Goal: Task Accomplishment & Management: Complete application form

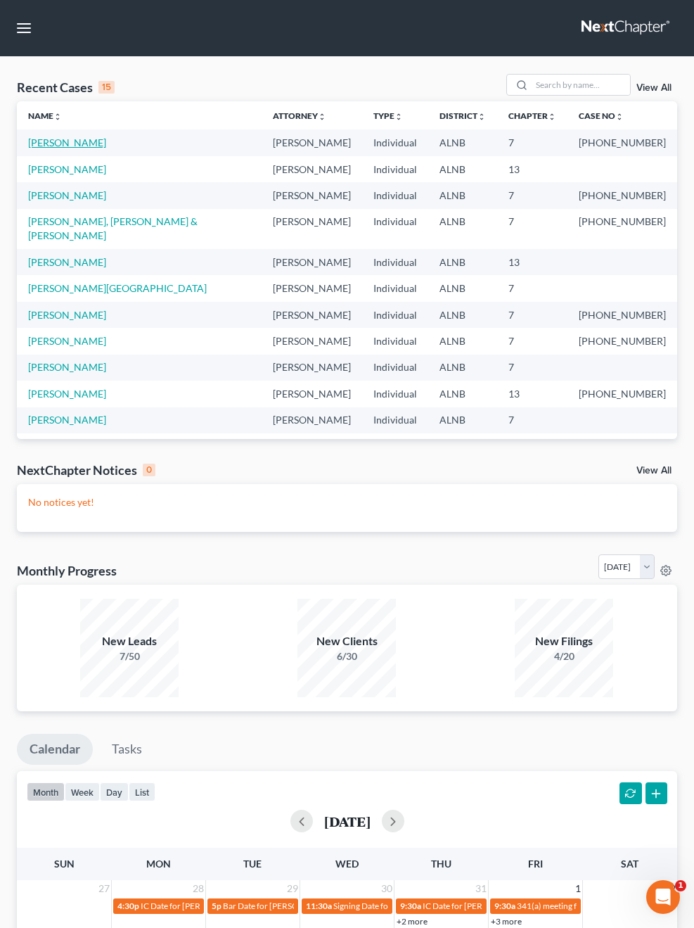
click at [74, 143] on link "[PERSON_NAME]" at bounding box center [67, 142] width 78 height 12
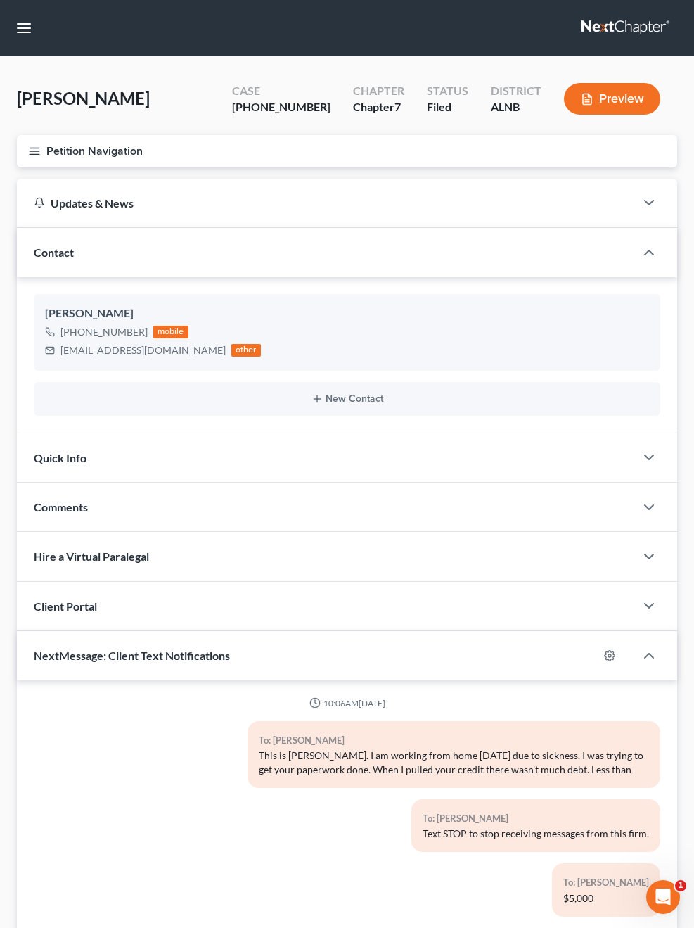
click at [51, 200] on div "Updates & News" at bounding box center [326, 203] width 585 height 15
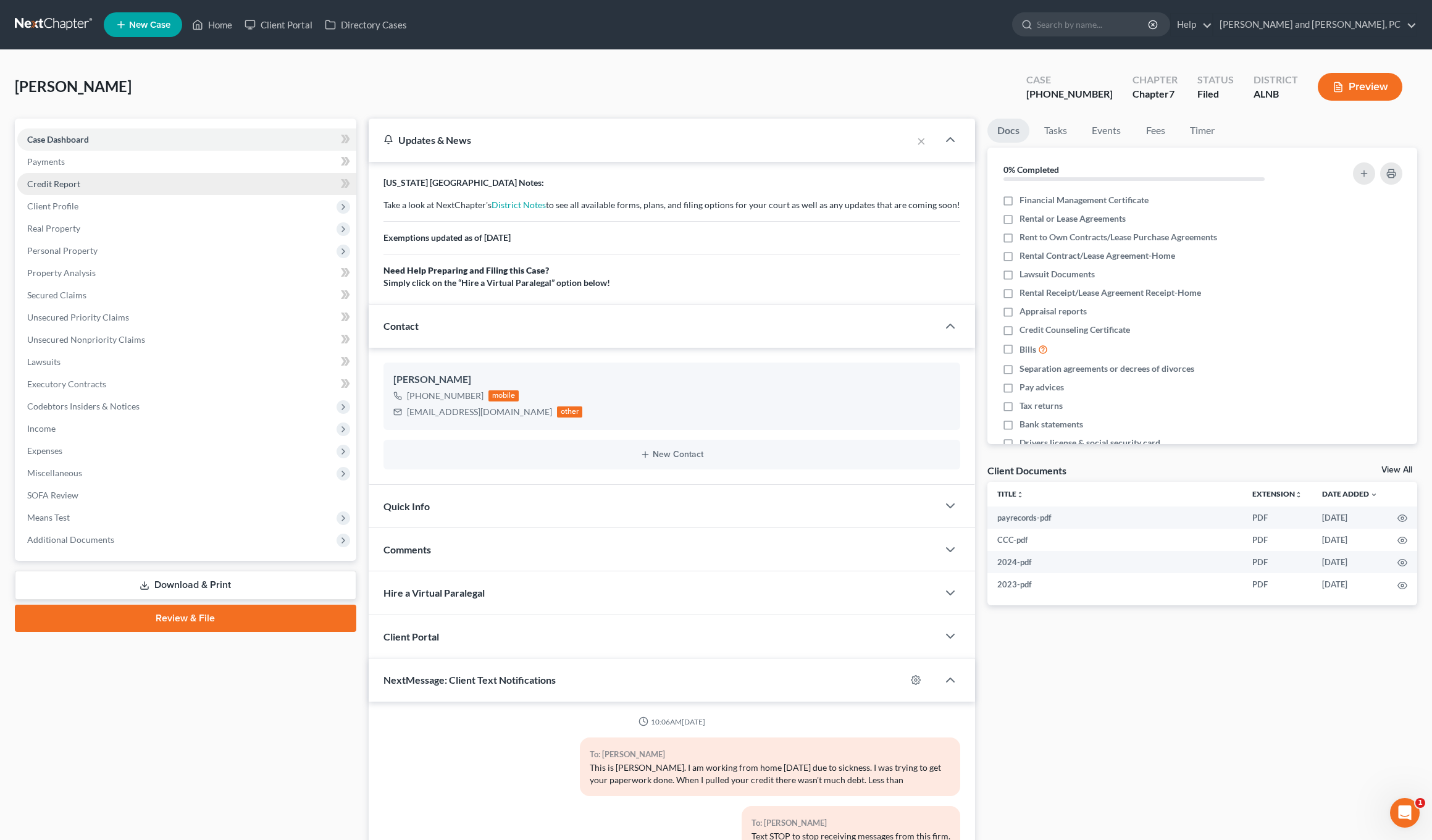
click at [49, 182] on span "Credit Report" at bounding box center [54, 183] width 53 height 11
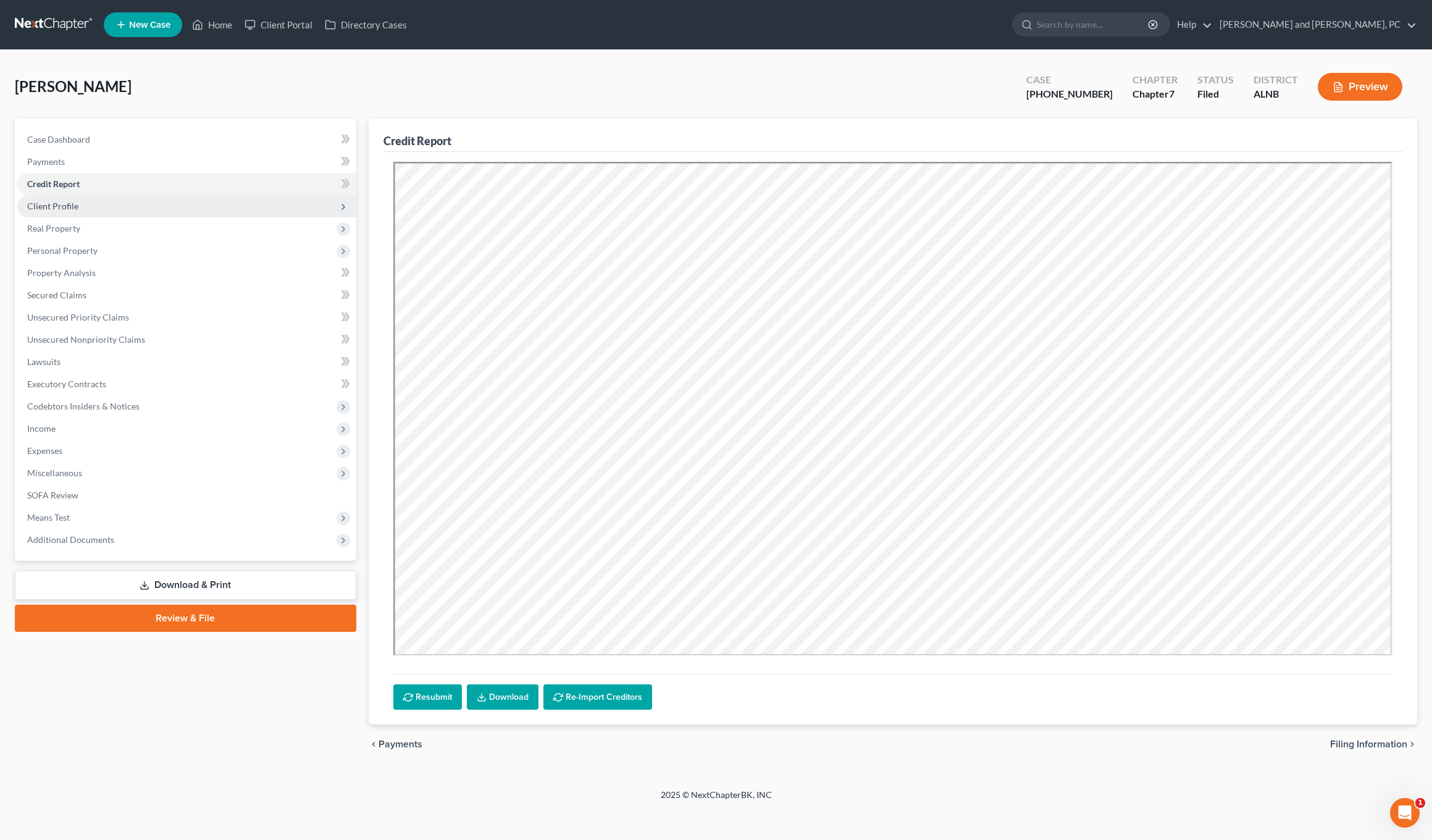
click at [47, 203] on span "Client Profile" at bounding box center [53, 206] width 51 height 11
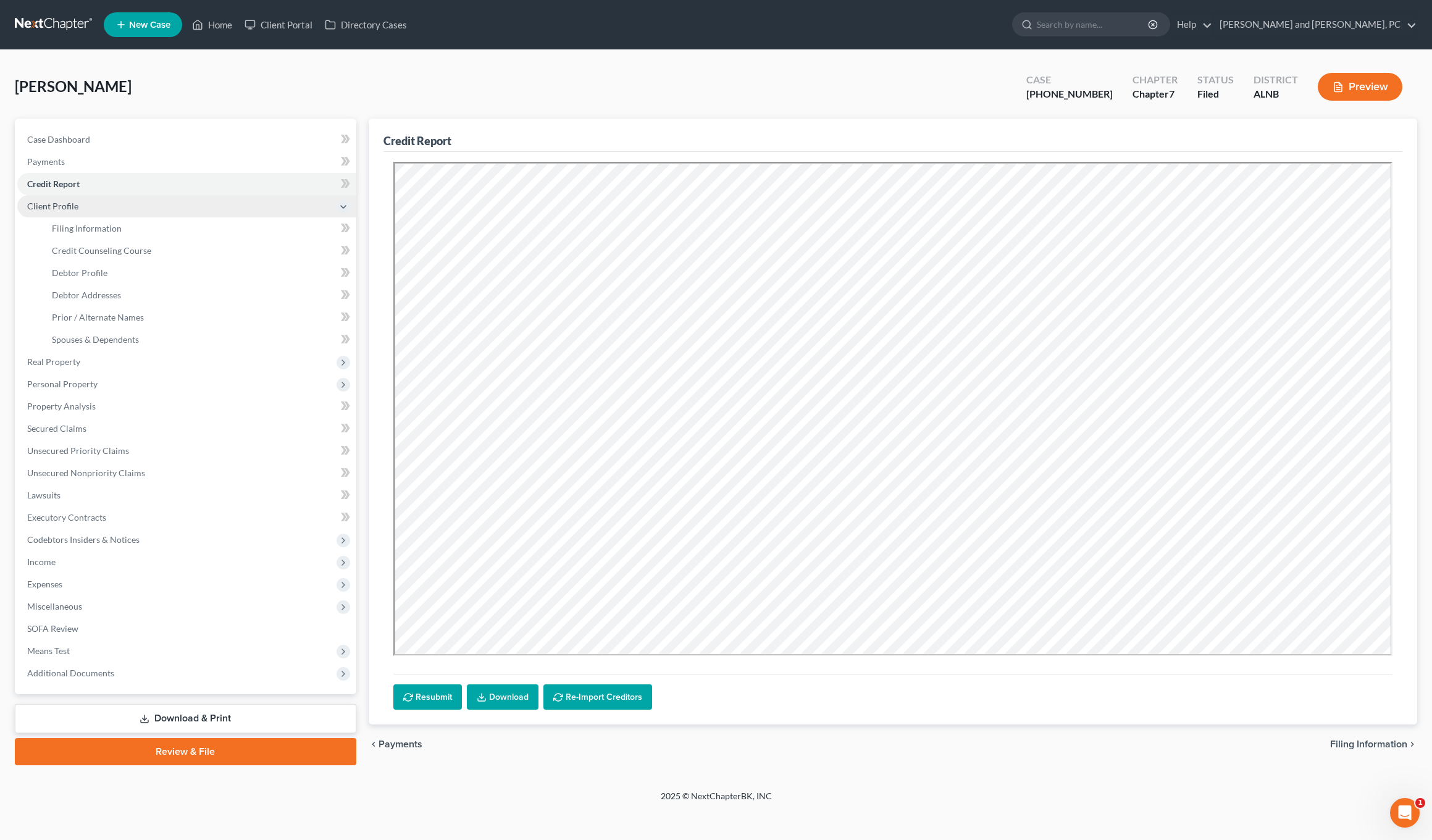
click at [45, 207] on span "Client Profile" at bounding box center [53, 206] width 51 height 11
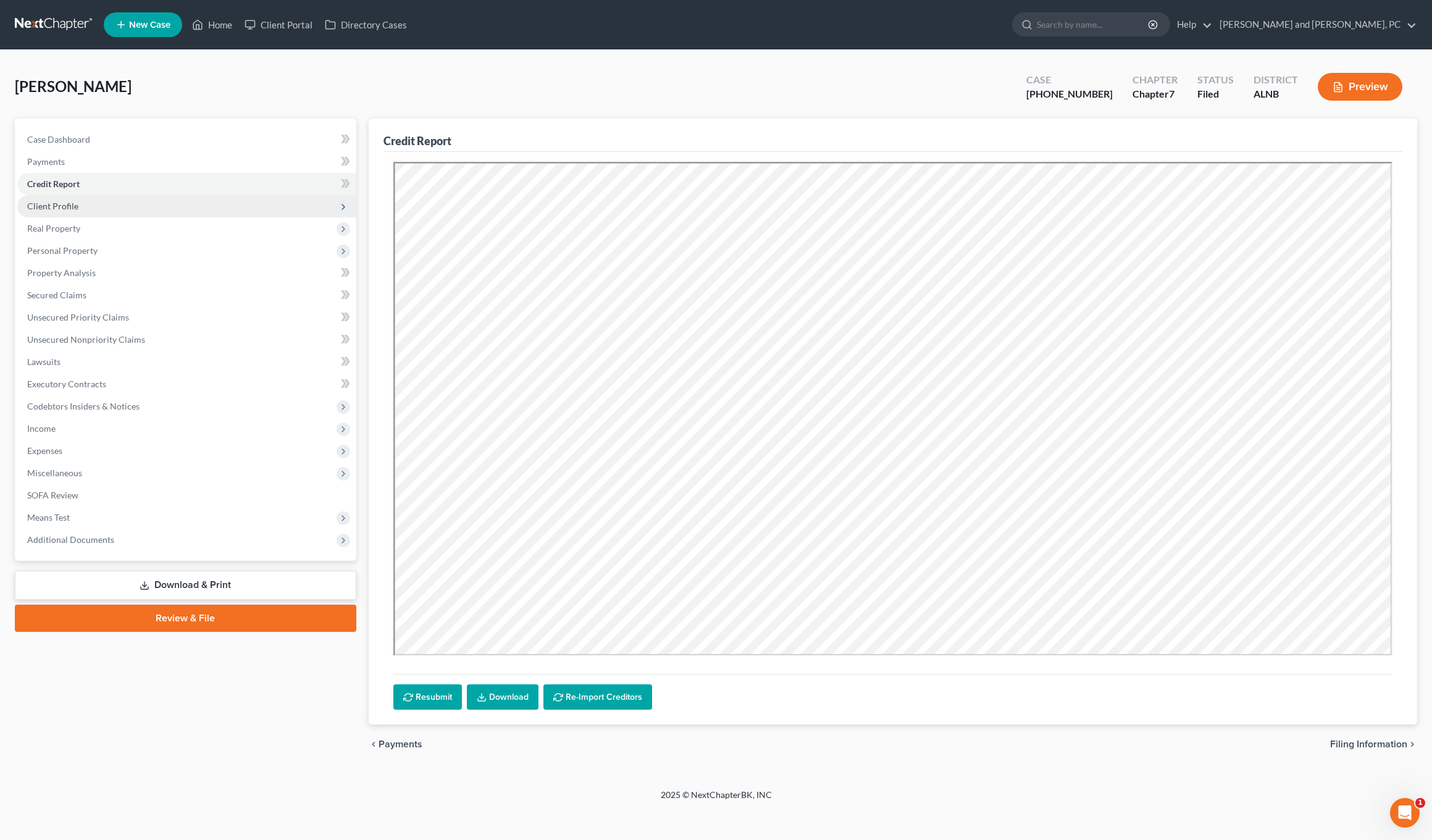
click at [45, 207] on span "Client Profile" at bounding box center [53, 206] width 51 height 11
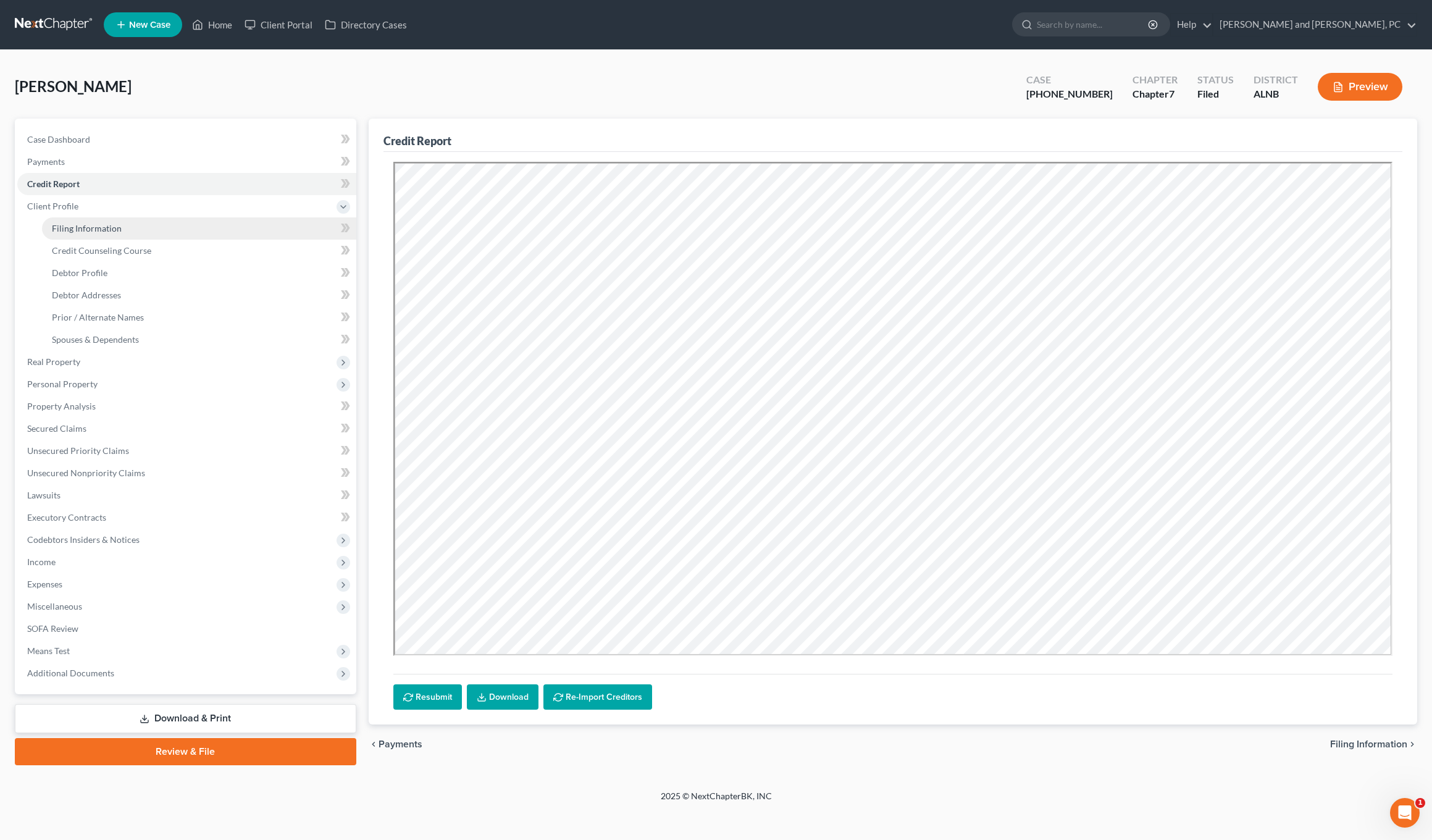
click at [67, 228] on span "Filing Information" at bounding box center [86, 228] width 69 height 11
select select "1"
select select "0"
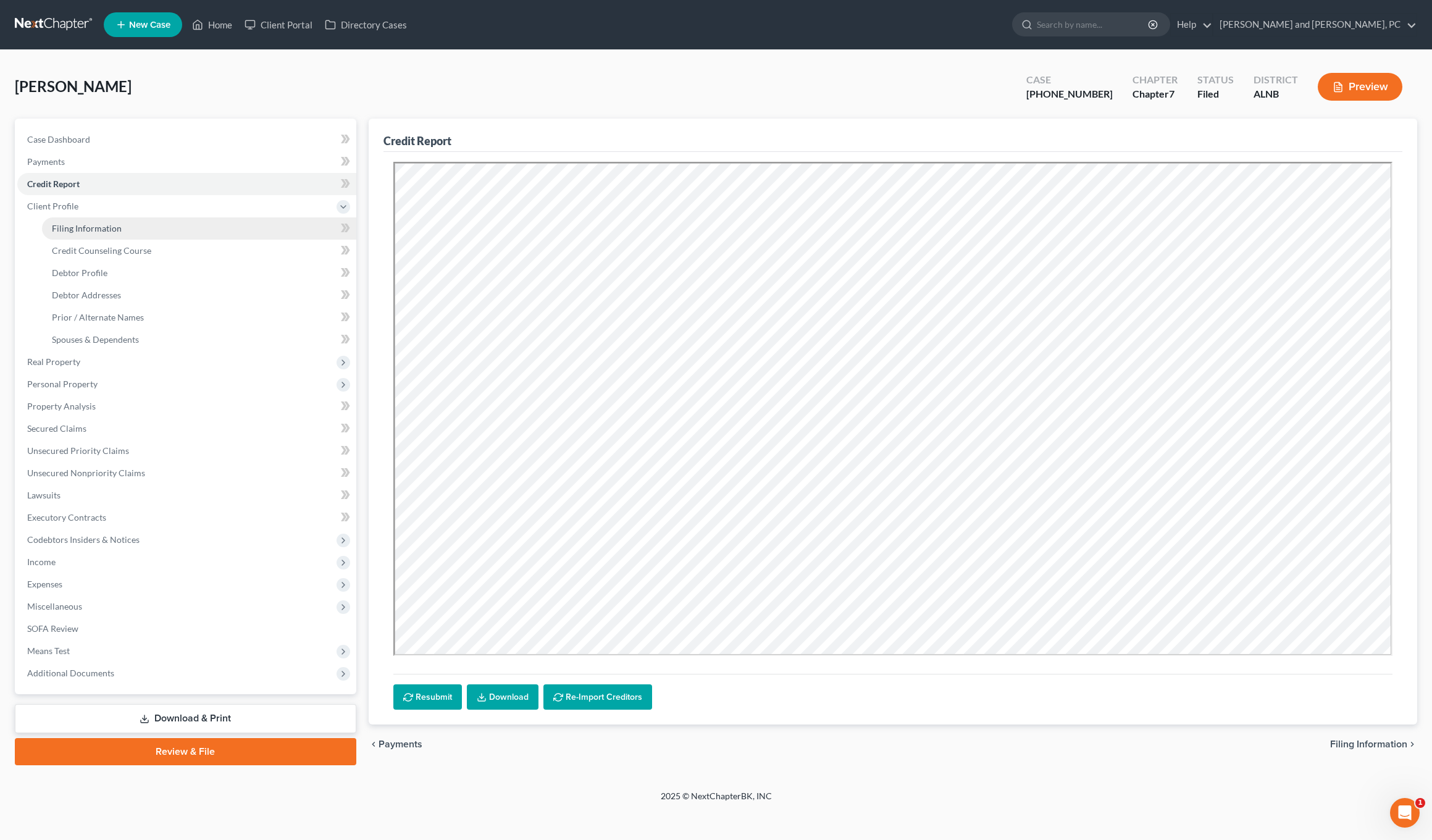
select select "0"
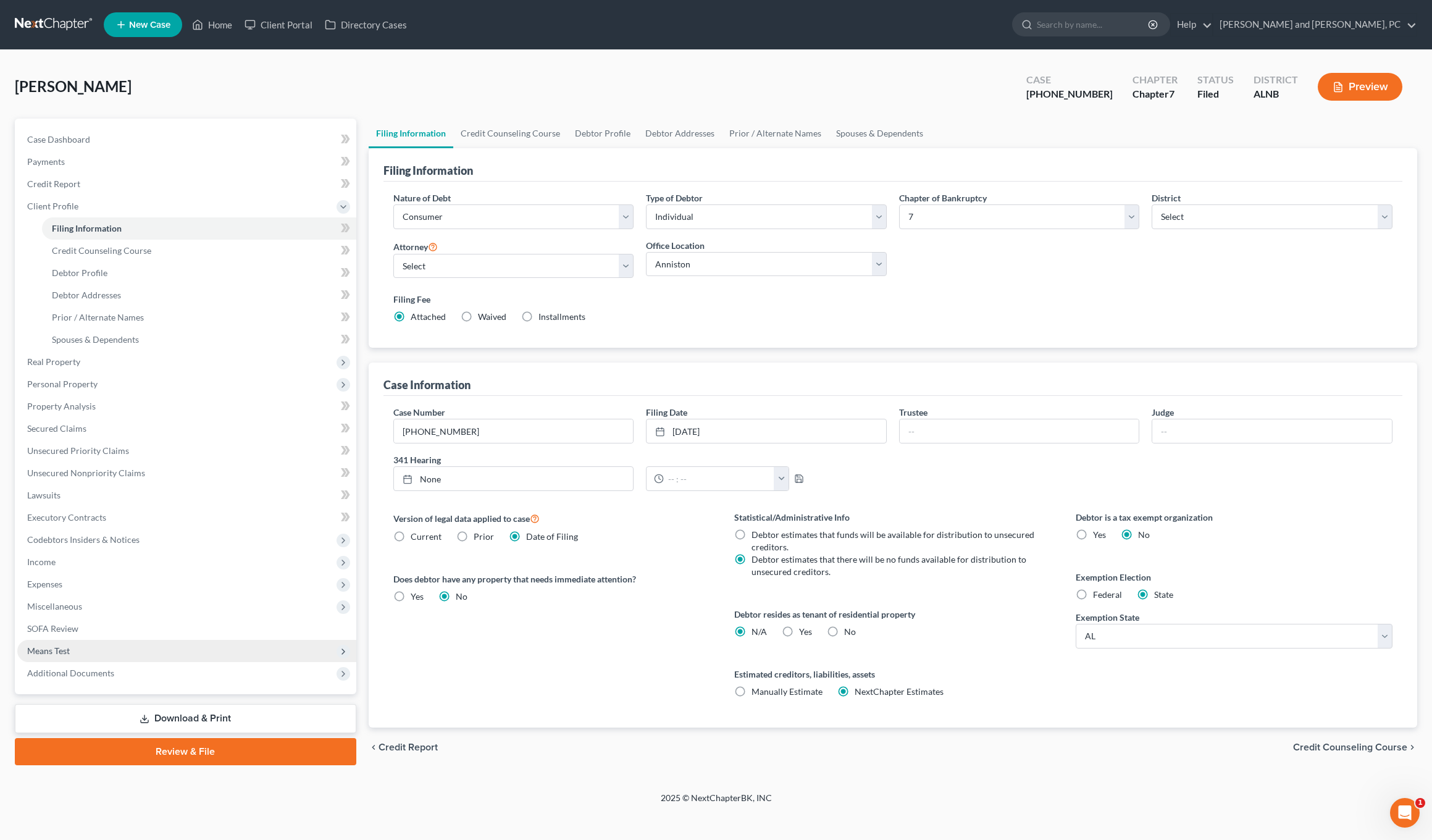
click at [57, 647] on span "Means Test" at bounding box center [48, 650] width 43 height 11
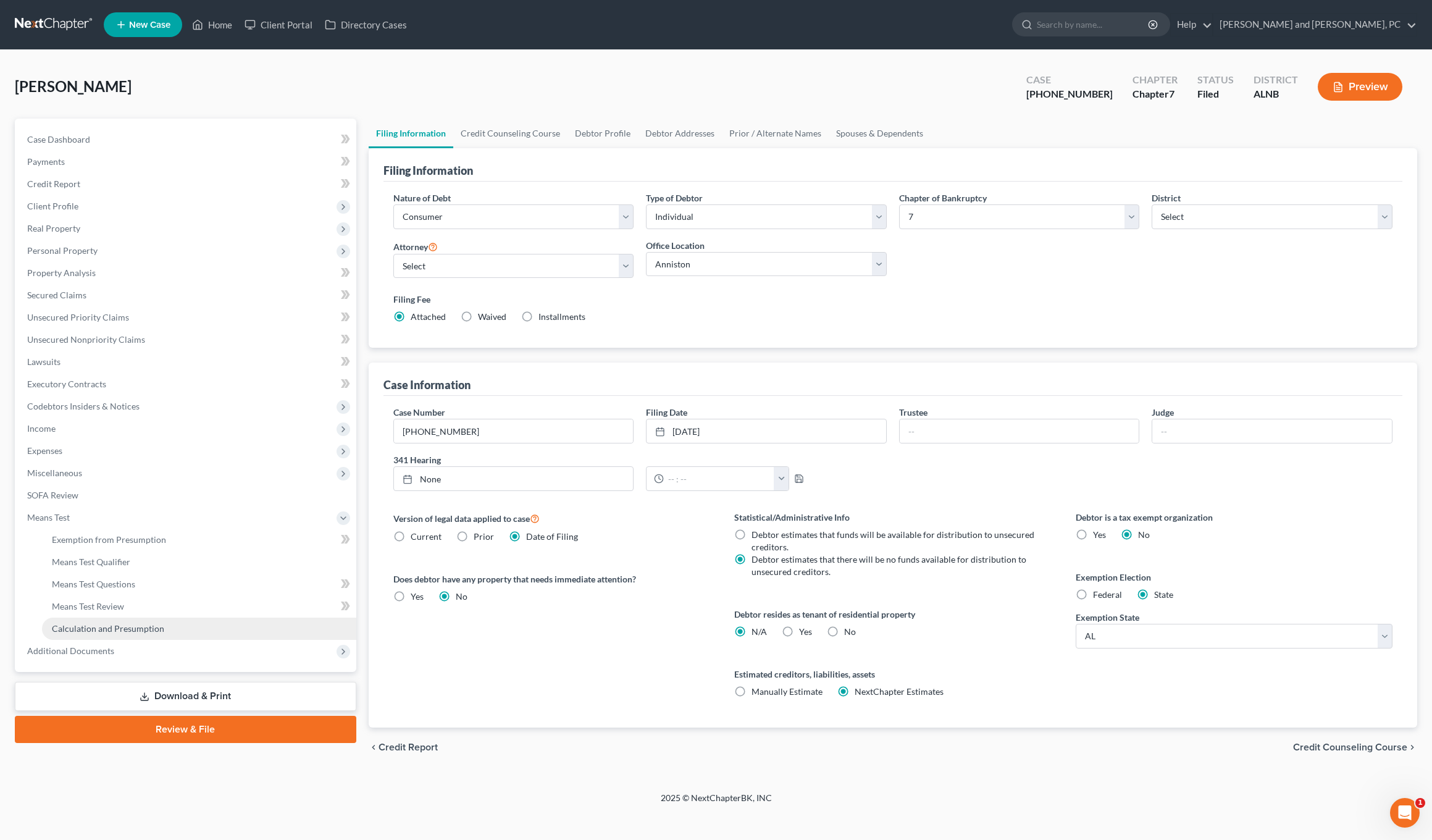
click at [100, 626] on span "Calculation and Presumption" at bounding box center [108, 628] width 112 height 11
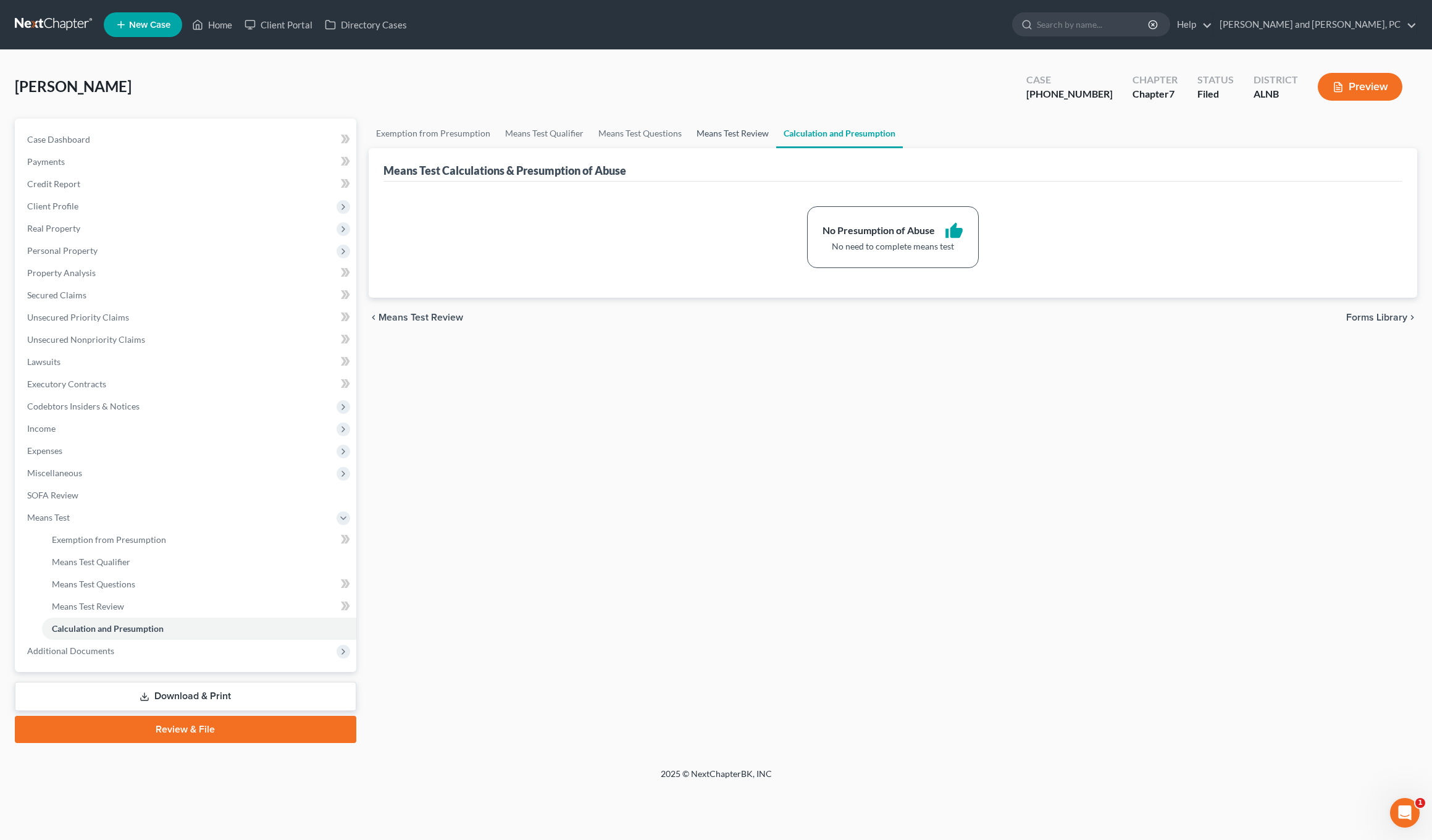
click at [609, 142] on link "Means Test Review" at bounding box center [732, 133] width 87 height 30
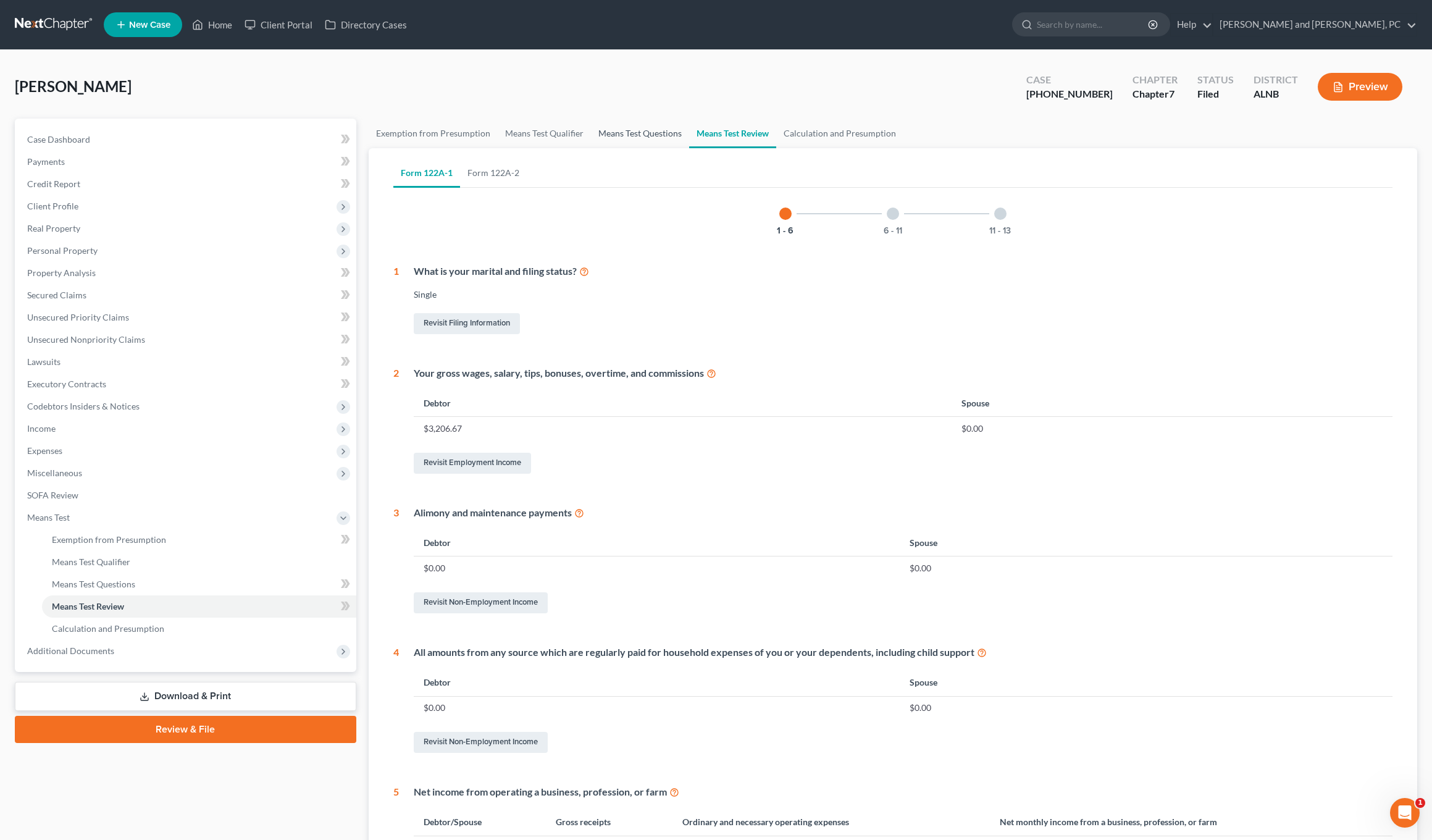
click at [609, 139] on link "Means Test Questions" at bounding box center [640, 133] width 98 height 30
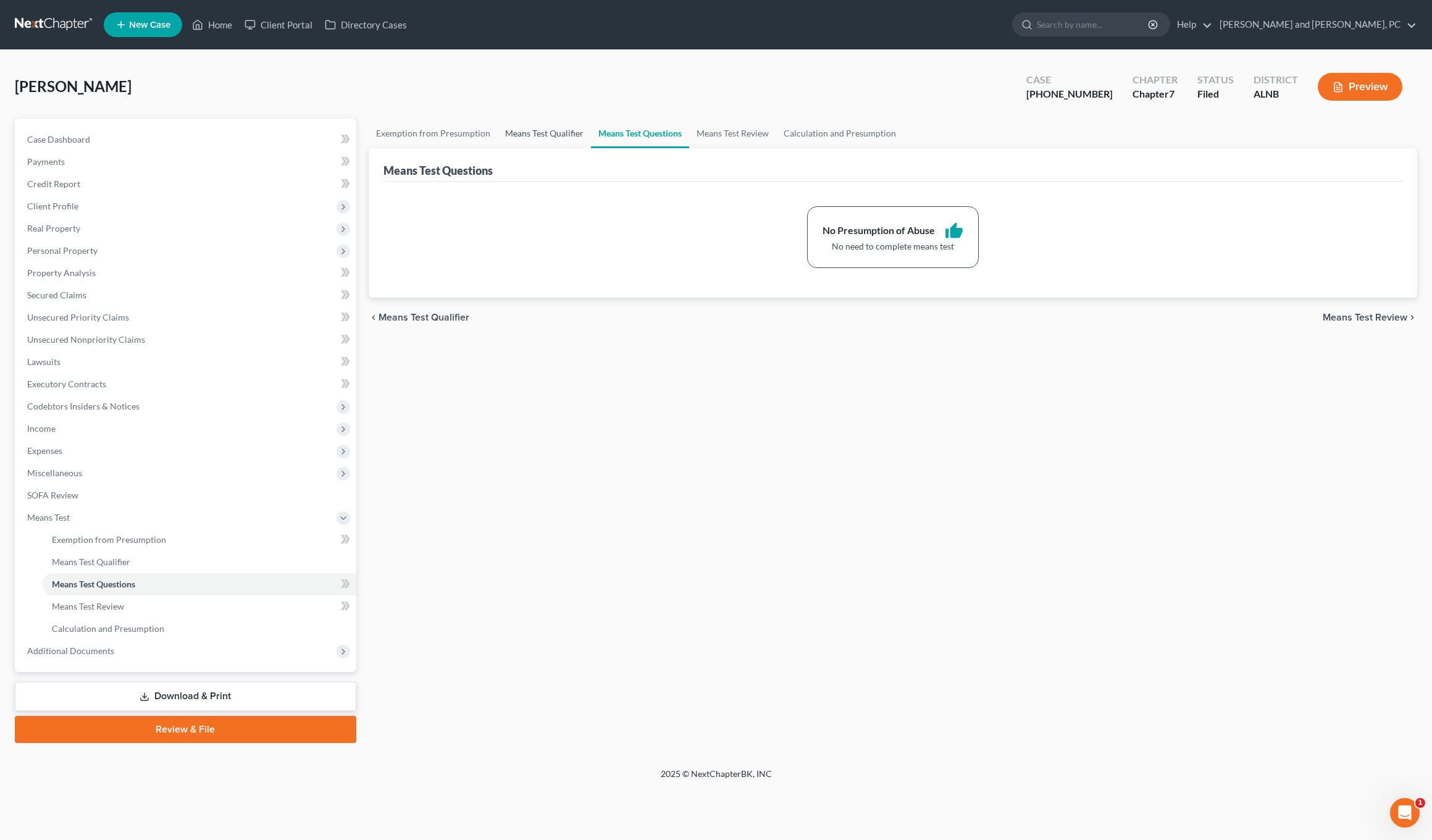
click at [551, 136] on link "Means Test Qualifier" at bounding box center [544, 133] width 93 height 30
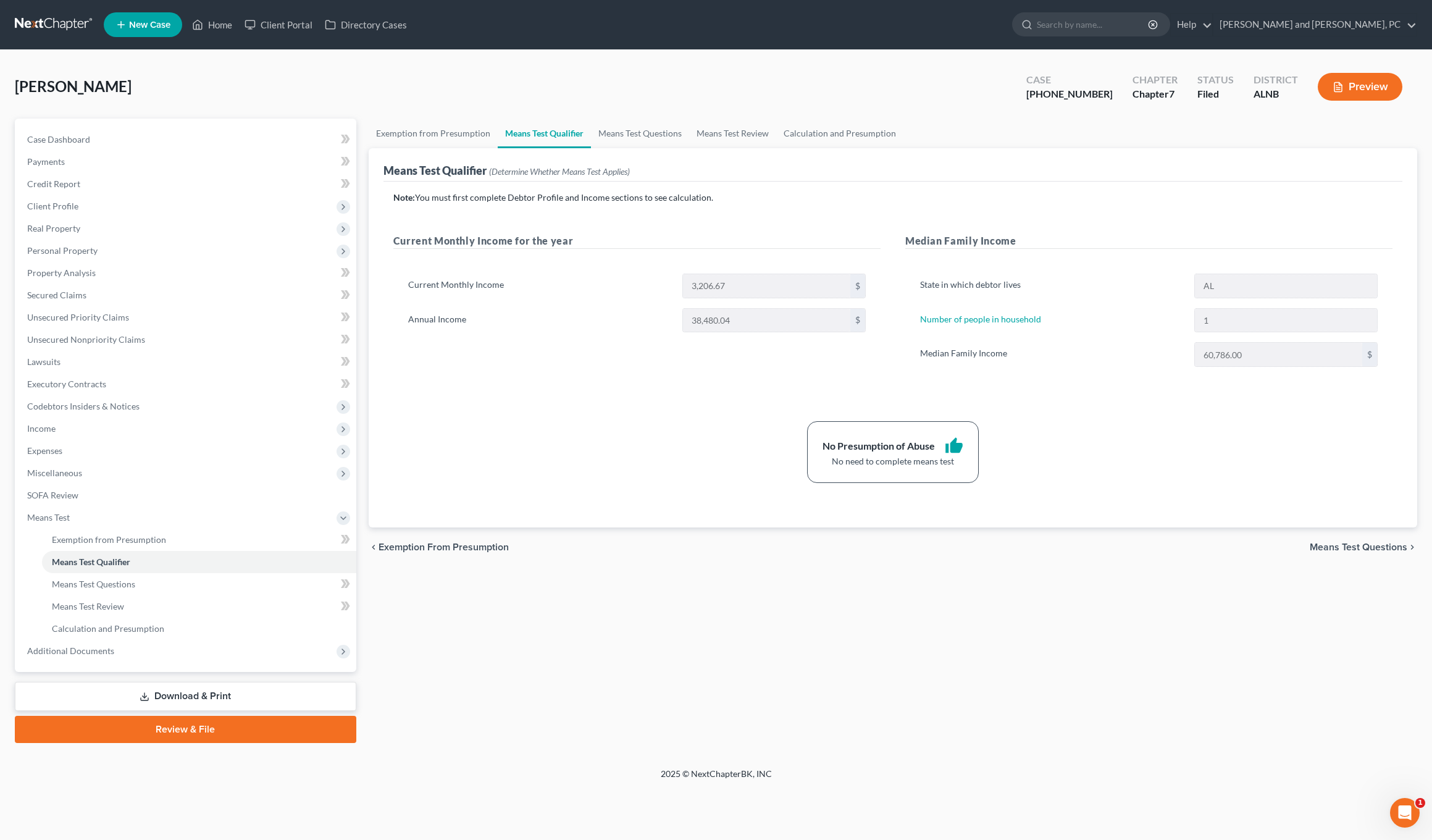
click at [609, 84] on button "Preview" at bounding box center [1360, 87] width 84 height 28
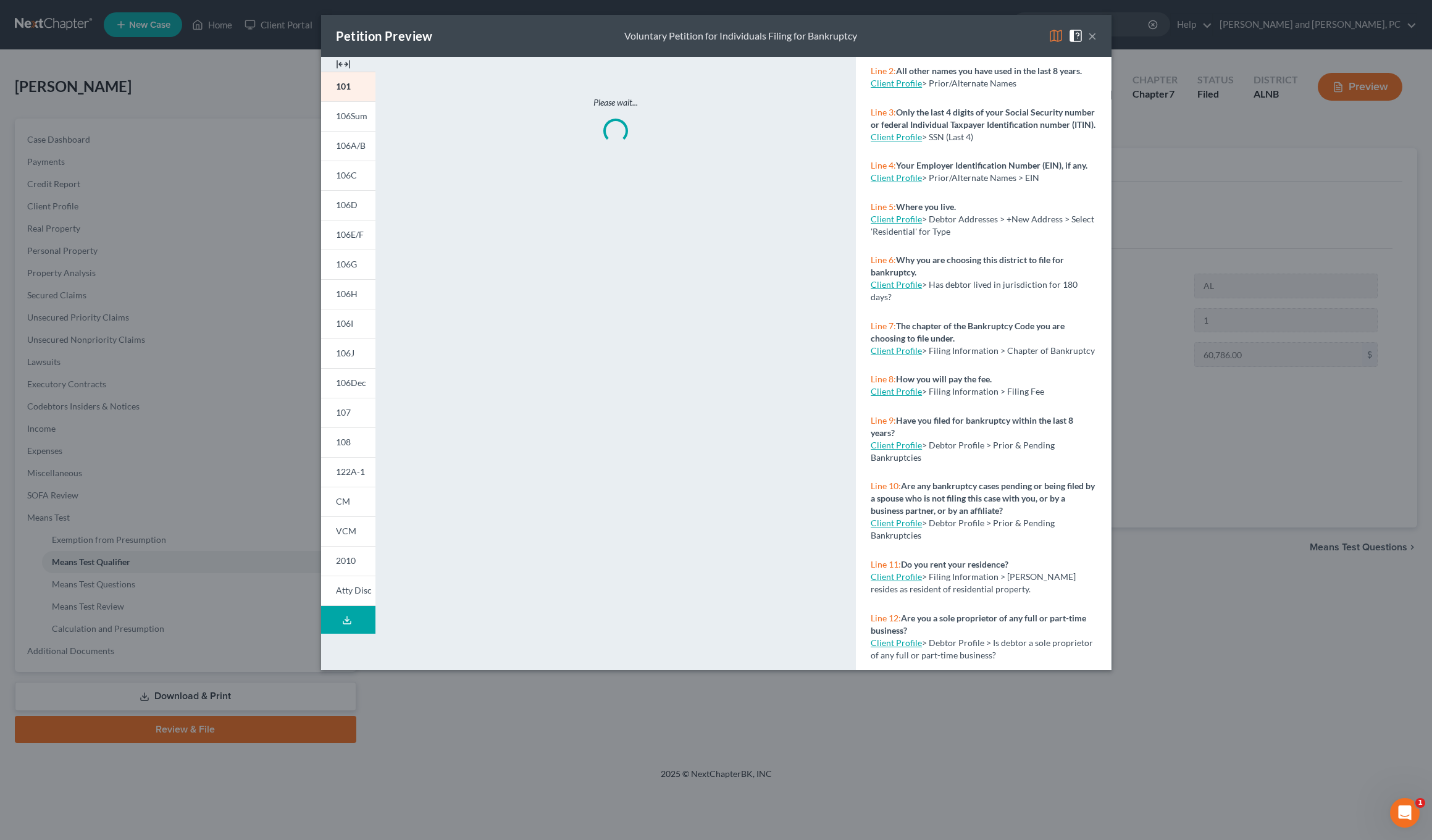
scroll to position [137, 0]
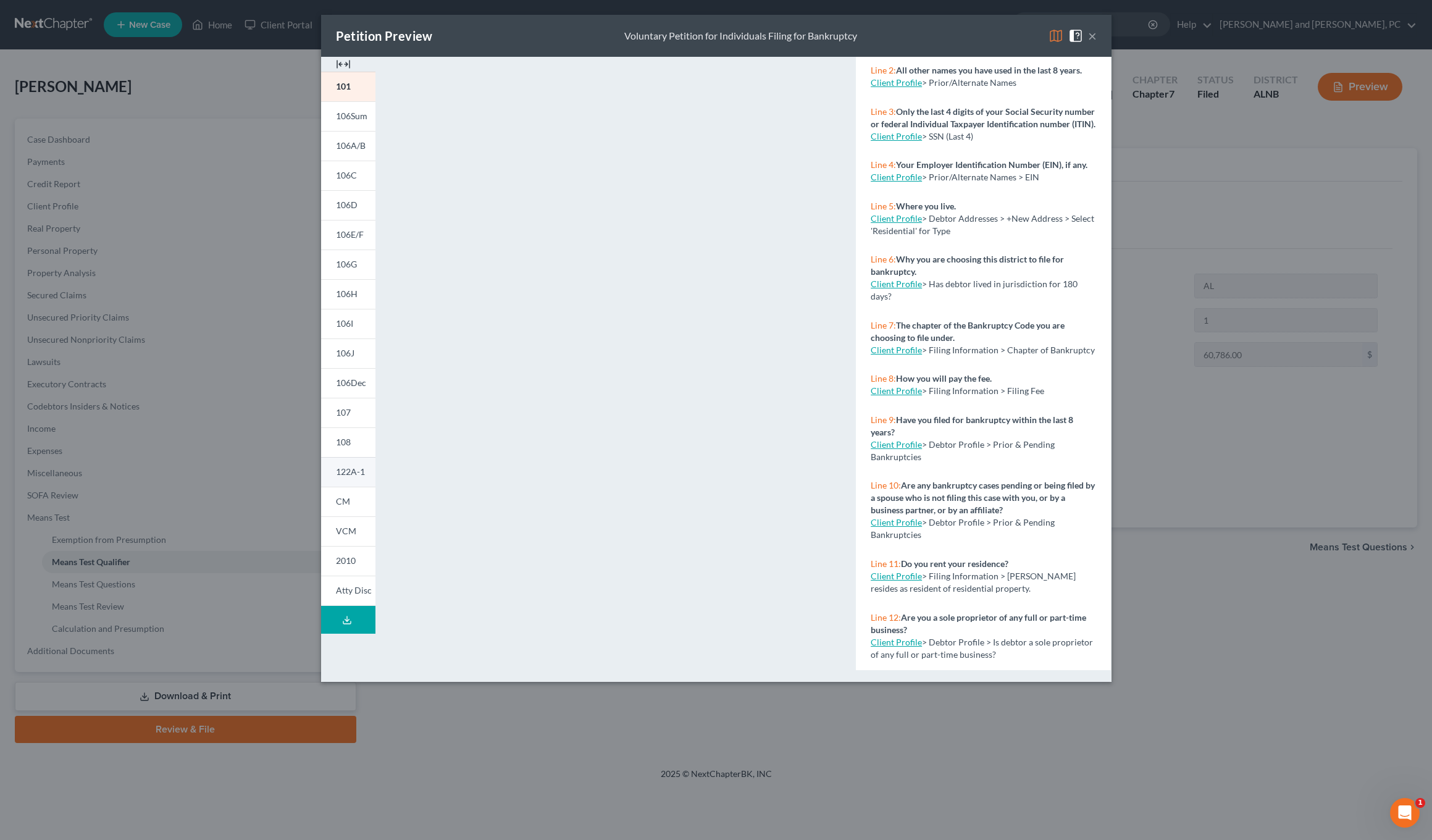
click at [344, 463] on link "122A-1" at bounding box center [349, 472] width 54 height 30
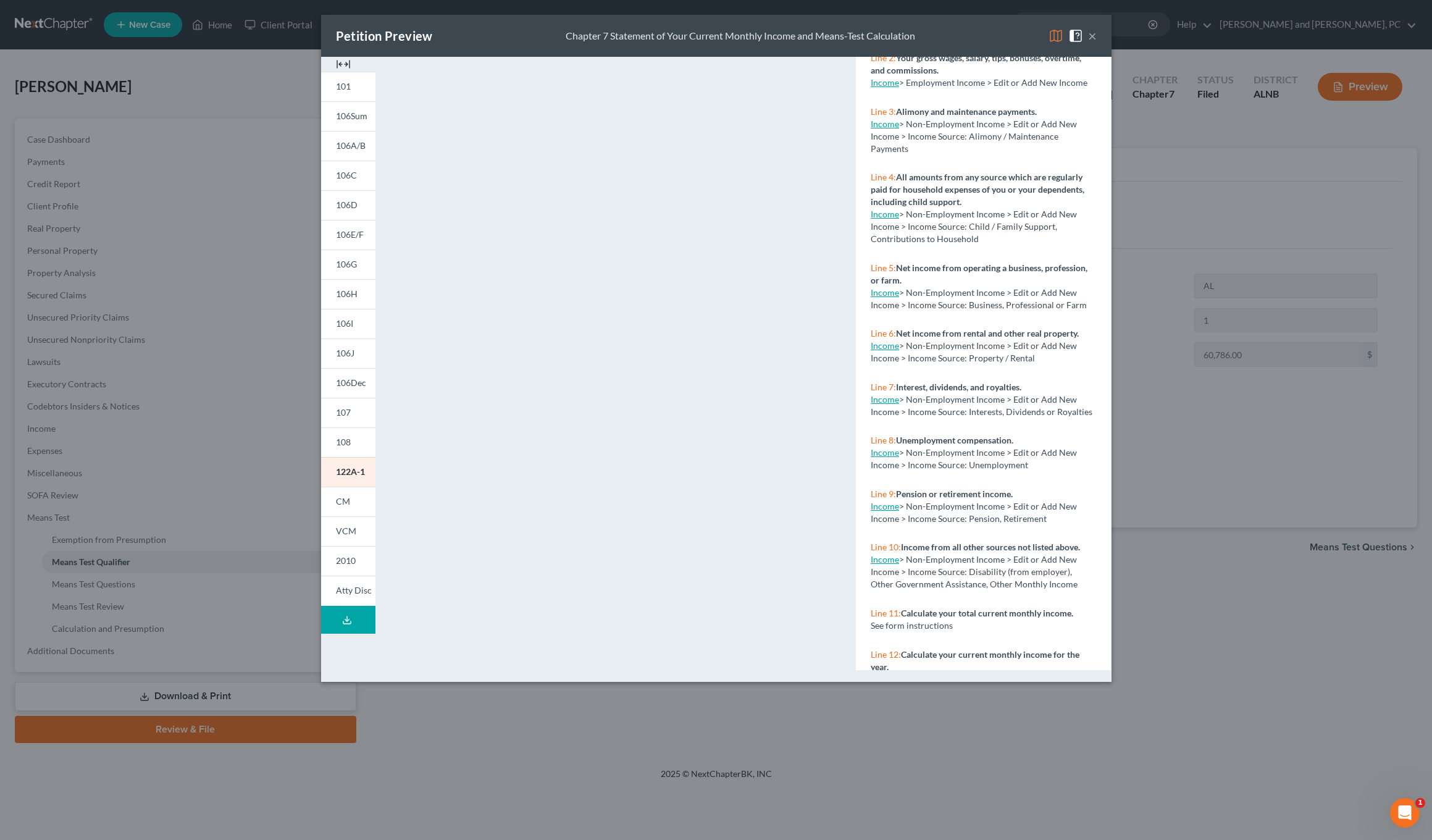
click at [609, 39] on button "×" at bounding box center [1092, 35] width 9 height 15
